Goal: Information Seeking & Learning: Learn about a topic

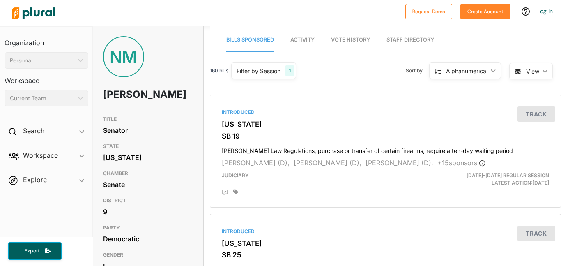
click at [252, 5] on div at bounding box center [204, 13] width 393 height 29
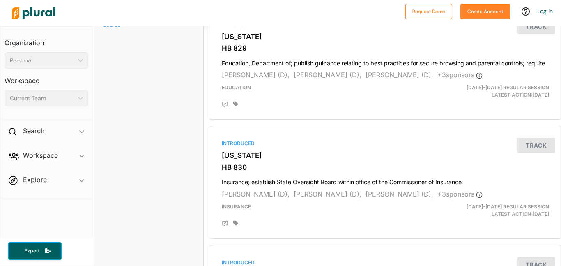
scroll to position [690, 0]
click at [82, 130] on icon "ic_keyboard_arrow_down" at bounding box center [81, 132] width 5 height 4
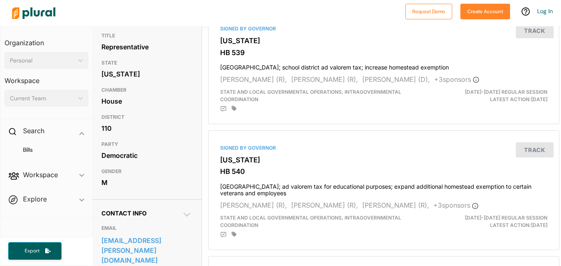
scroll to position [0, 5]
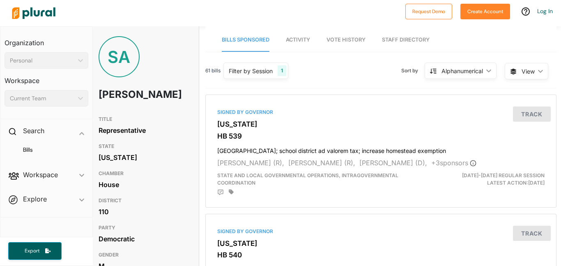
click at [299, 40] on span "Activity" at bounding box center [298, 40] width 24 height 6
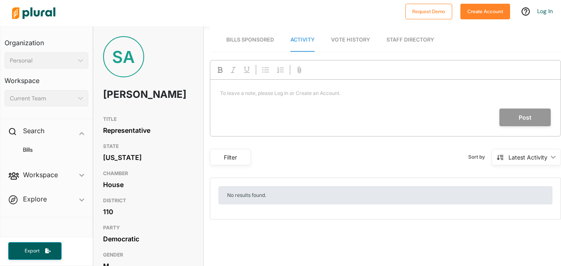
click at [269, 48] on link "Bills Sponsored" at bounding box center [250, 39] width 48 height 23
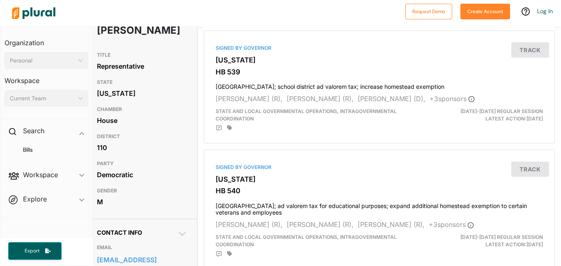
scroll to position [64, 6]
click at [140, 43] on h1 "[PERSON_NAME]" at bounding box center [124, 30] width 54 height 25
click at [131, 43] on h1 "[PERSON_NAME]" at bounding box center [124, 30] width 54 height 25
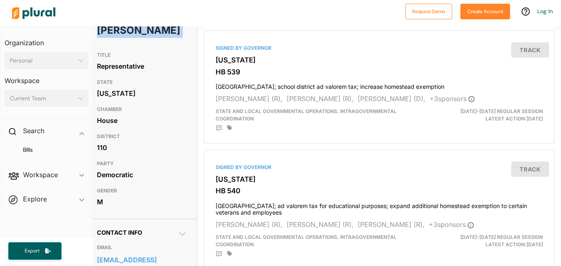
copy h1 "[PERSON_NAME]"
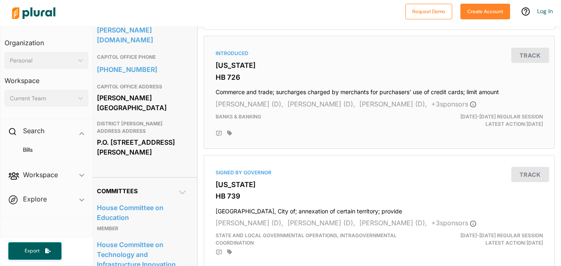
scroll to position [303, 6]
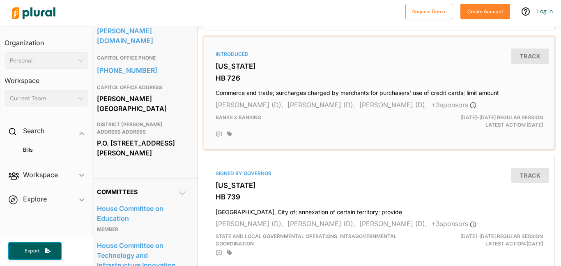
click at [229, 68] on h3 "[US_STATE]" at bounding box center [379, 66] width 327 height 8
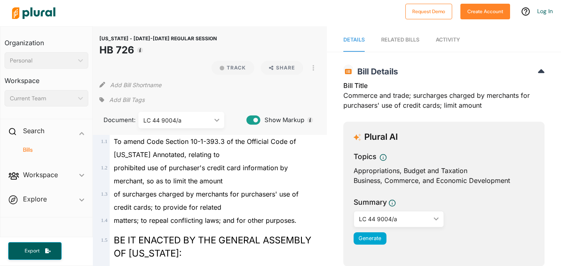
click at [262, 75] on div "Add Bill Shortname" at bounding box center [209, 83] width 221 height 16
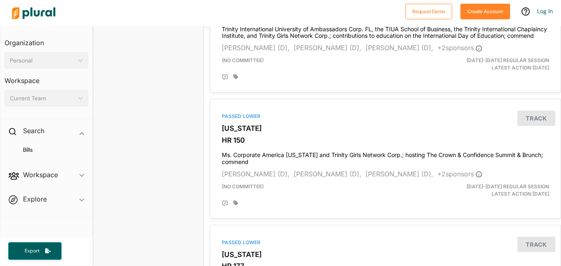
scroll to position [2317, 0]
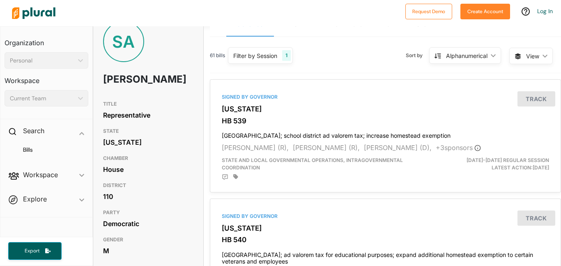
scroll to position [0, 0]
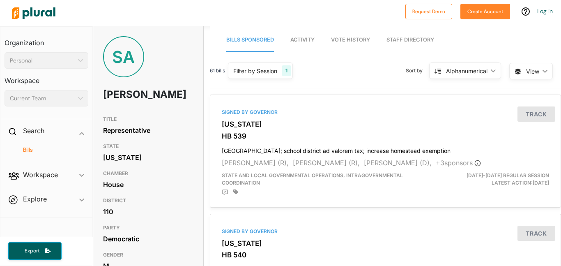
click at [46, 147] on h4 "Bills" at bounding box center [48, 150] width 71 height 8
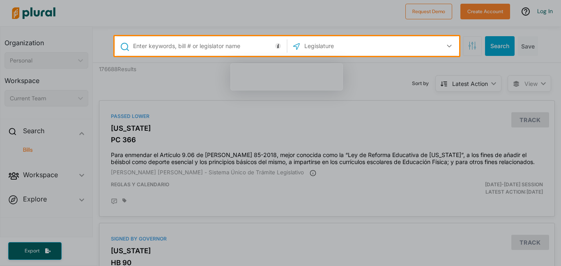
click at [340, 37] on div "US Congress [US_STATE] [US_STATE] [US_STATE] [US_STATE] [US_STATE] [US_STATE] […" at bounding box center [374, 46] width 172 height 19
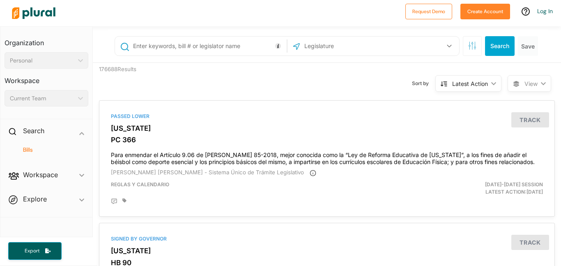
click at [334, 46] on input "text" at bounding box center [348, 46] width 88 height 16
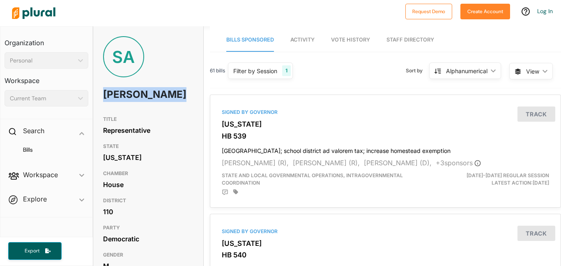
drag, startPoint x: 139, startPoint y: 109, endPoint x: 94, endPoint y: 94, distance: 46.8
click at [94, 94] on div "SA [PERSON_NAME]" at bounding box center [148, 74] width 110 height 76
copy h1 "[PERSON_NAME]"
click at [43, 93] on div "Current Team ic_keyboard_arrow_down" at bounding box center [47, 98] width 84 height 16
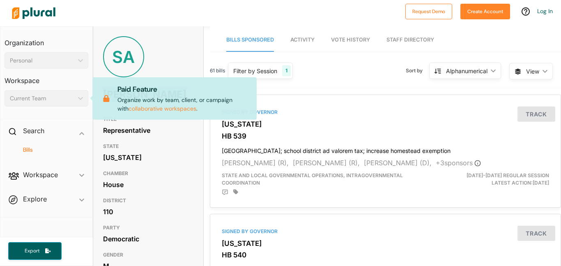
click at [41, 146] on h4 "Bills" at bounding box center [48, 150] width 71 height 8
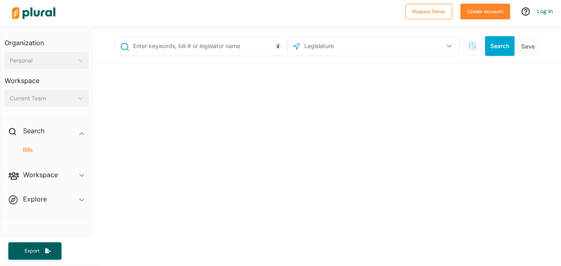
click at [189, 49] on input "text" at bounding box center [208, 46] width 152 height 16
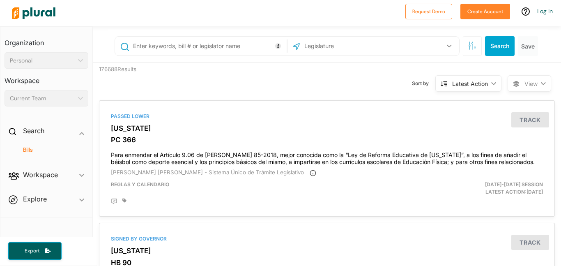
paste input "[PERSON_NAME]"
type input "[PERSON_NAME]"
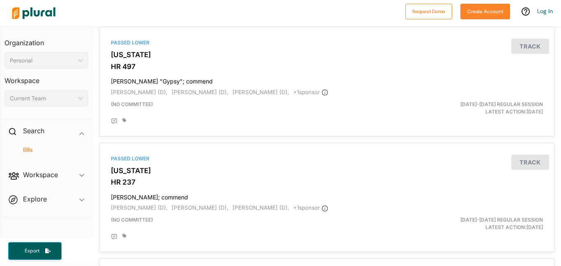
scroll to position [550, 0]
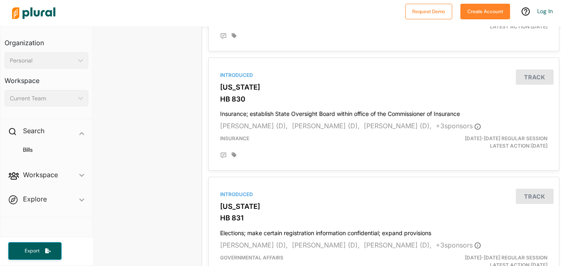
scroll to position [757, 2]
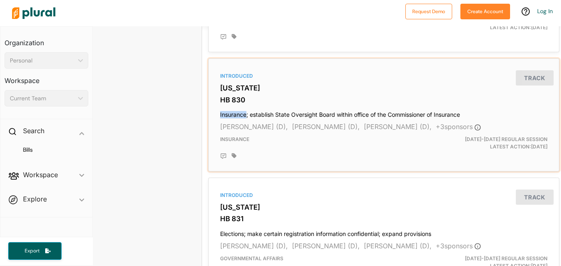
drag, startPoint x: 220, startPoint y: 115, endPoint x: 244, endPoint y: 115, distance: 23.4
click at [246, 115] on h4 "Insurance; establish State Oversight Board within office of the Commissioner of…" at bounding box center [383, 112] width 327 height 11
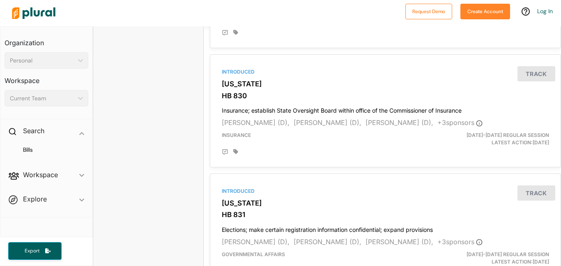
scroll to position [761, 1]
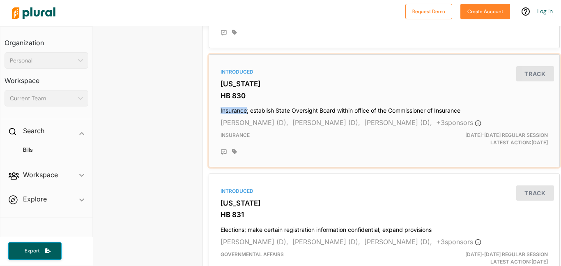
drag, startPoint x: 219, startPoint y: 109, endPoint x: 247, endPoint y: 113, distance: 28.2
click at [247, 113] on div "Introduced [US_STATE] HB 830 Insurance; establish State Oversight Board within …" at bounding box center [384, 111] width 344 height 106
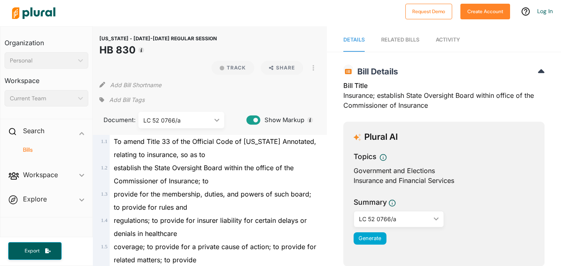
click at [360, 95] on div "Bill Title Insurance; establish State Oversight Board within office of the Comm…" at bounding box center [443, 98] width 201 height 35
drag, startPoint x: 373, startPoint y: 96, endPoint x: 343, endPoint y: 98, distance: 29.6
click at [343, 98] on div "Bill Title Insurance; establish State Oversight Board within office of the Comm…" at bounding box center [443, 98] width 201 height 35
copy div "Insurance"
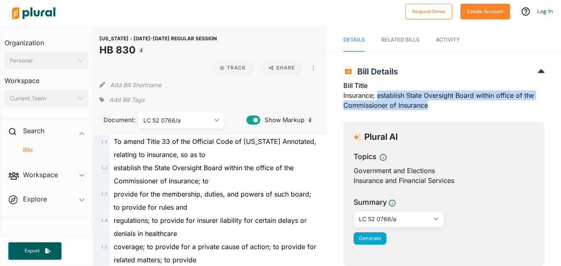
drag, startPoint x: 379, startPoint y: 96, endPoint x: 428, endPoint y: 107, distance: 49.7
click at [428, 107] on div "Bill Title Insurance; establish State Oversight Board within office of the Comm…" at bounding box center [443, 98] width 201 height 35
copy div "establish State Oversight Board within office of the Commissioner of Insurance"
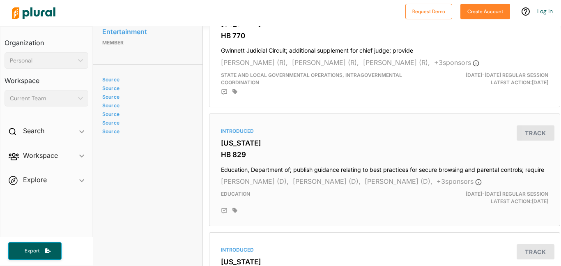
scroll to position [578, 1]
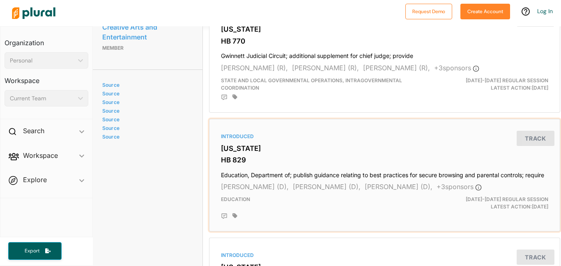
click at [219, 176] on div "Introduced Georgia HB 829 Education, Department of; publish guidance relating t…" at bounding box center [385, 175] width 344 height 106
